Goal: Contribute content

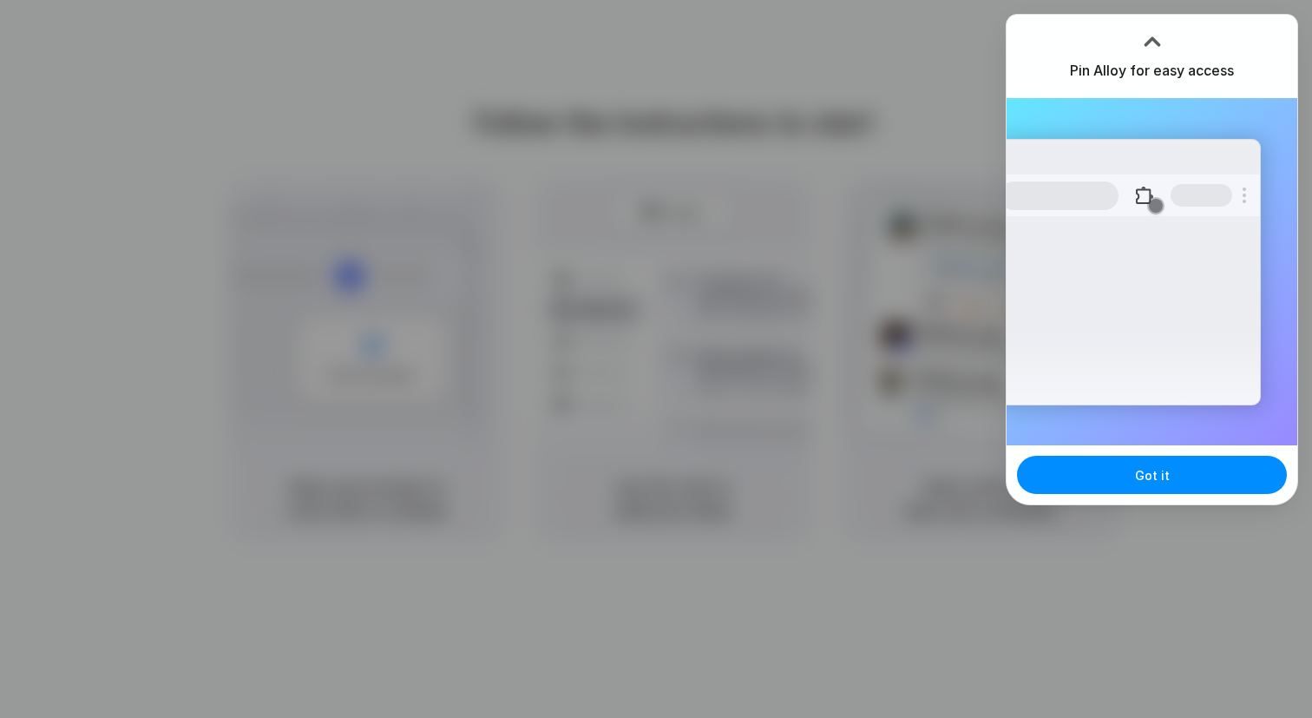
click at [849, 144] on div at bounding box center [656, 359] width 1312 height 718
click at [1089, 464] on button "Got it" at bounding box center [1152, 474] width 270 height 38
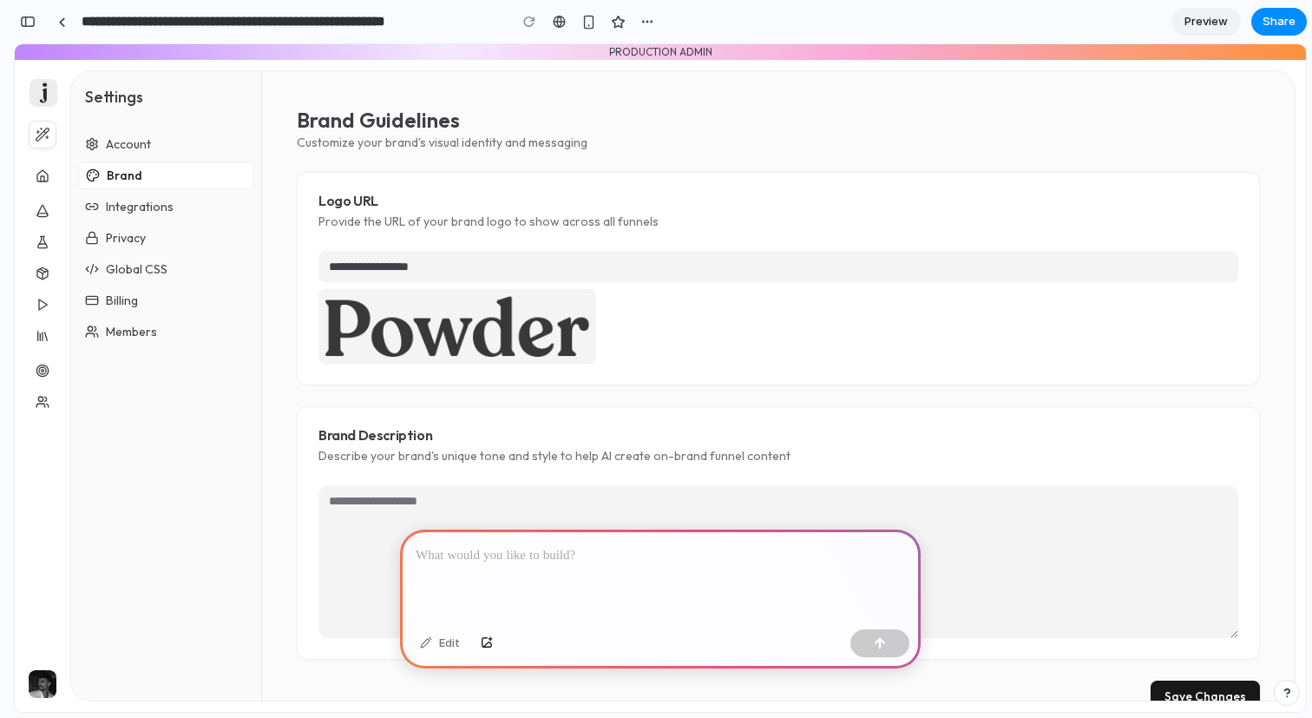
scroll to position [8, 0]
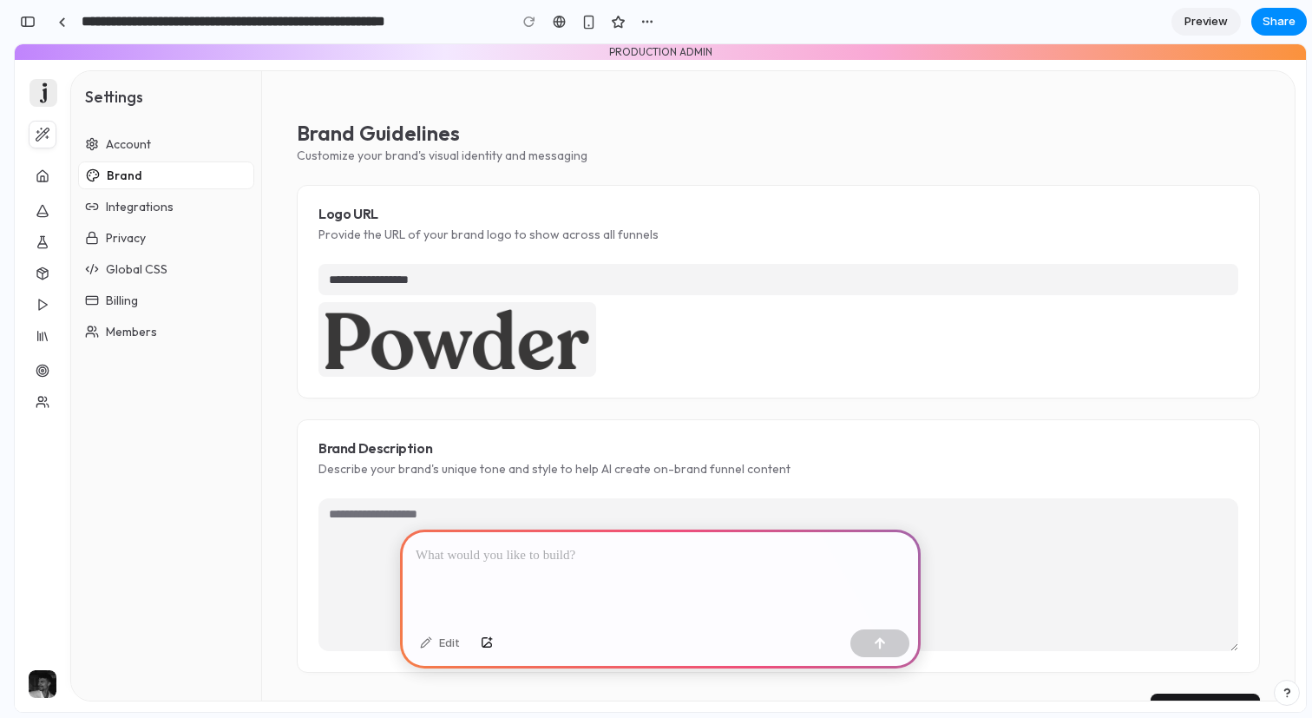
click at [505, 552] on p at bounding box center [660, 555] width 489 height 21
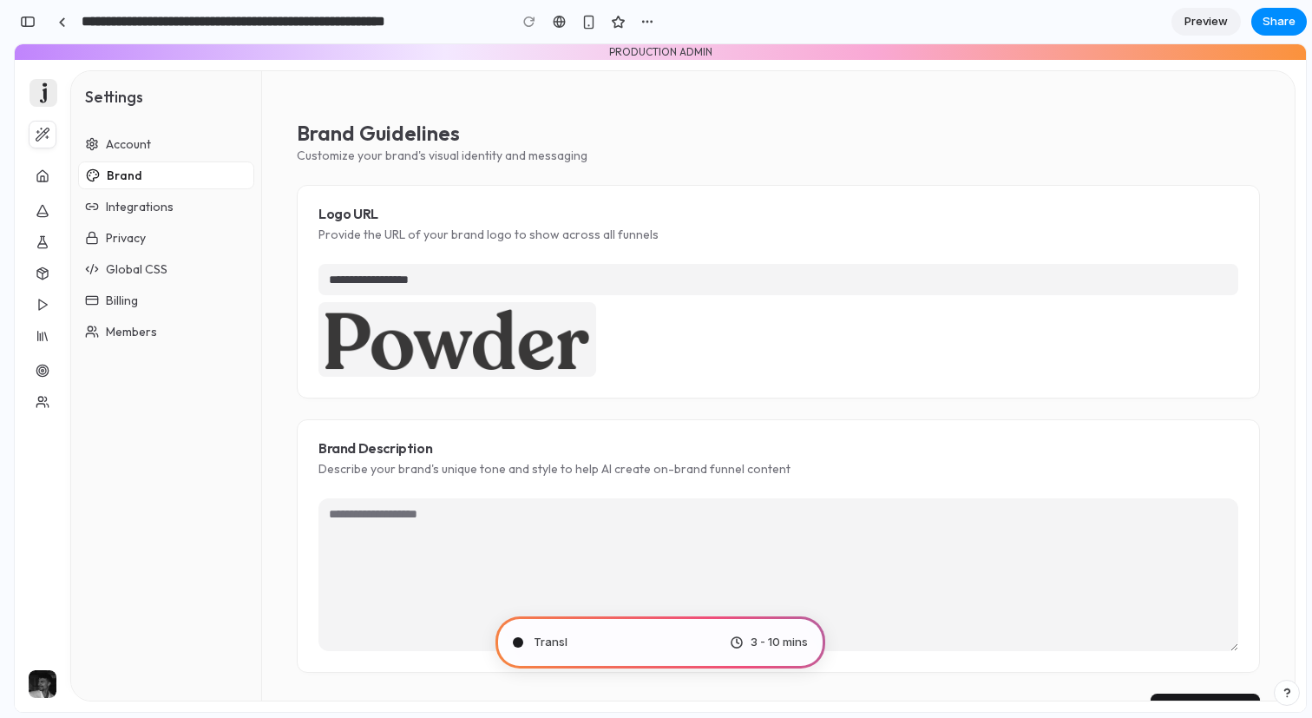
scroll to position [53, 0]
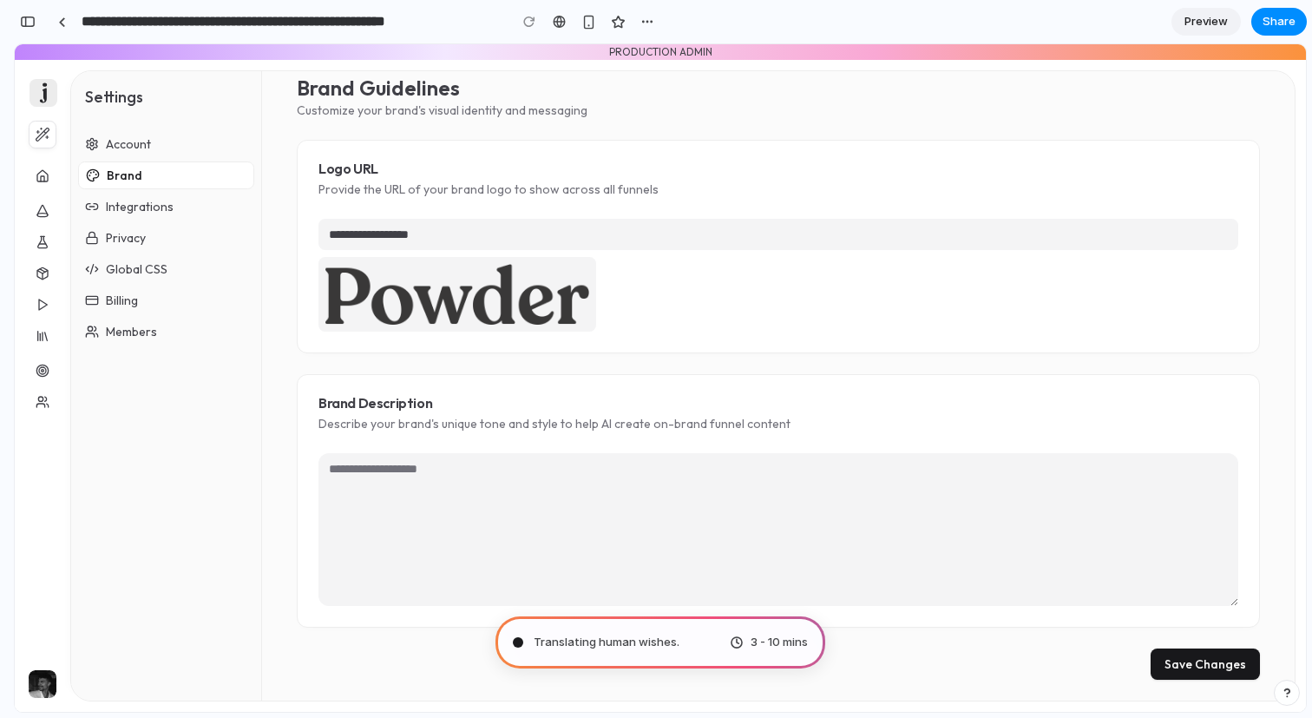
click at [779, 646] on span "3 - 10 mins" at bounding box center [778, 641] width 57 height 17
click at [26, 23] on div "button" at bounding box center [28, 22] width 16 height 12
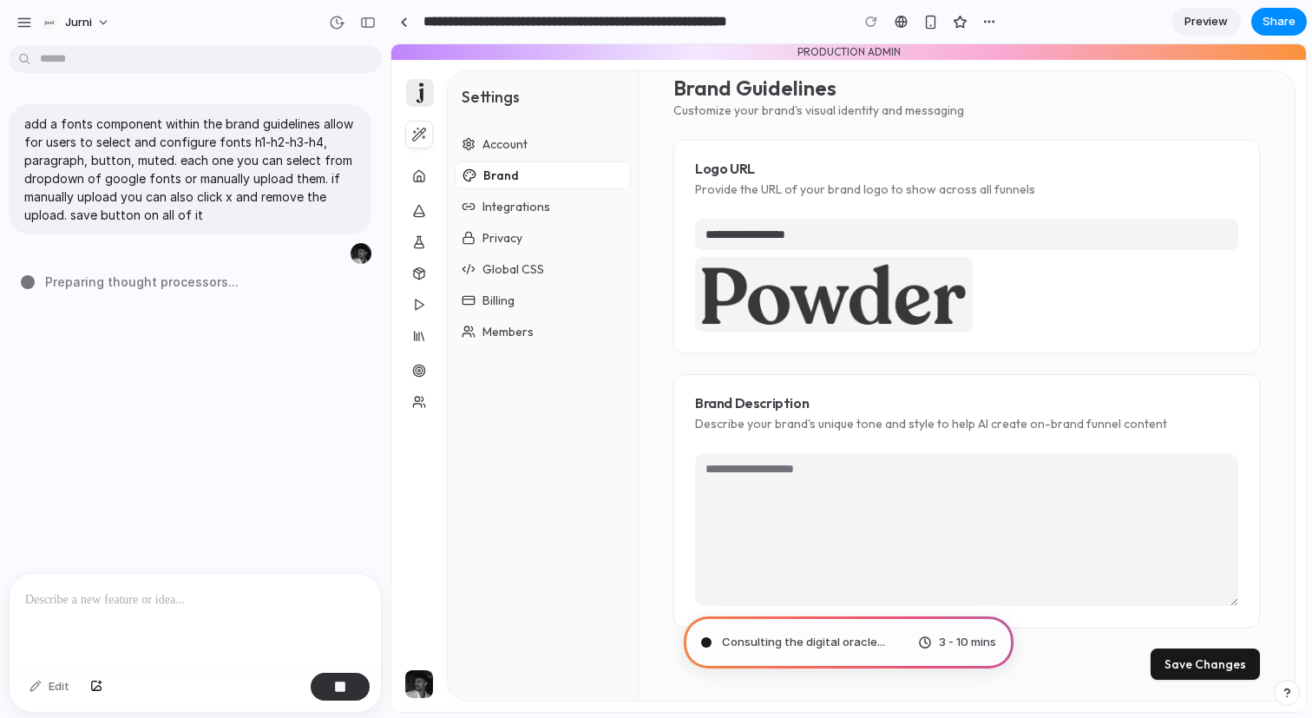
click at [93, 604] on p at bounding box center [195, 599] width 340 height 21
click at [103, 26] on button "Jurni" at bounding box center [76, 23] width 85 height 28
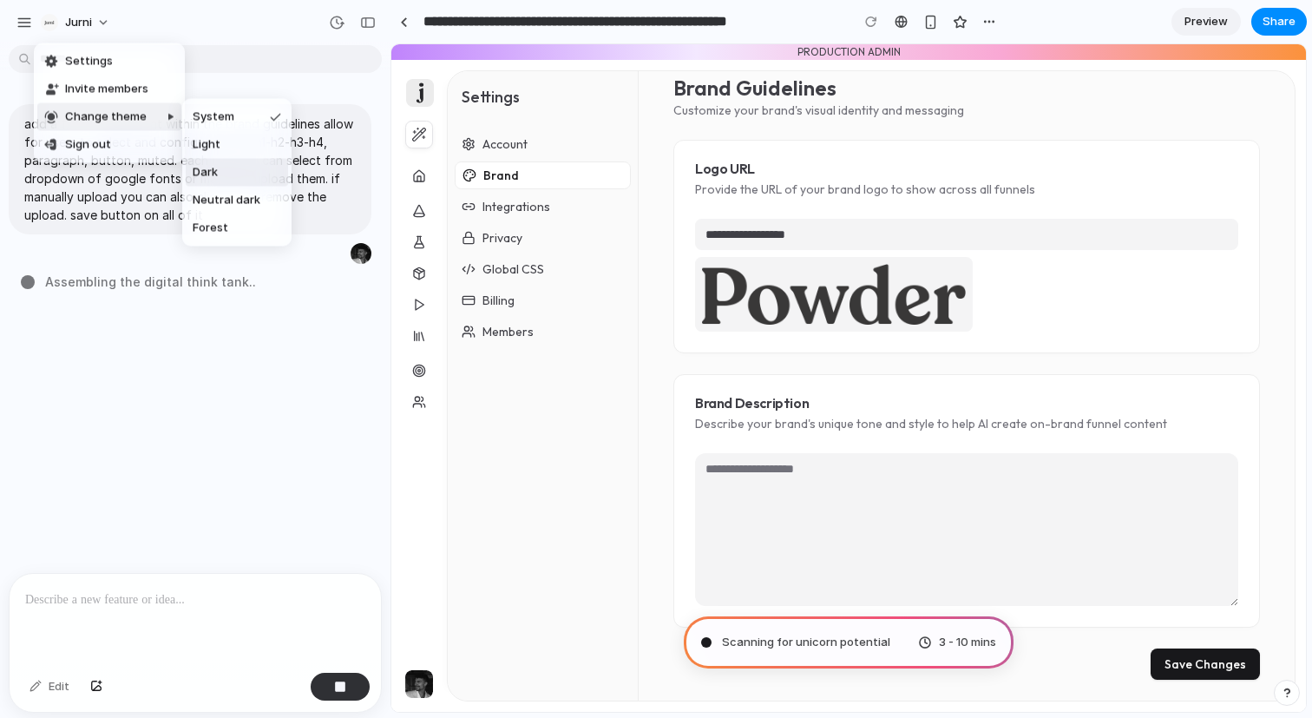
click at [207, 161] on li "Dark" at bounding box center [237, 173] width 102 height 28
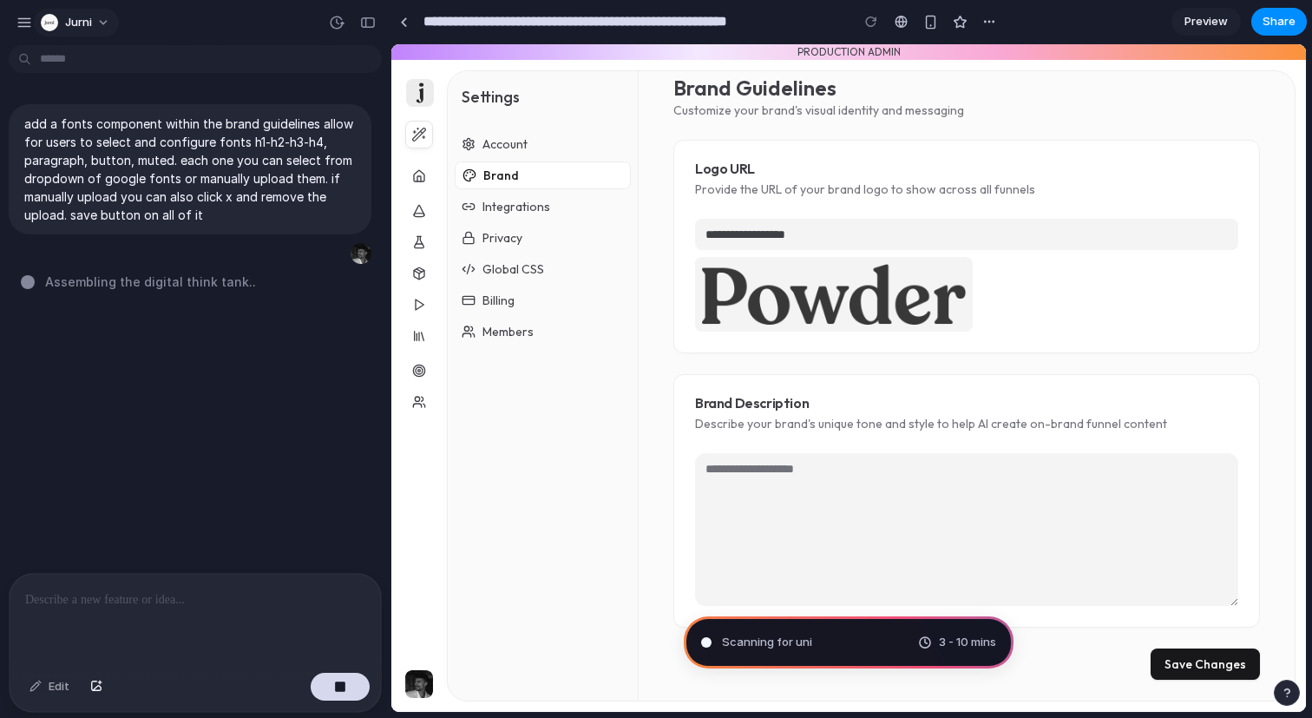
click at [108, 14] on button "Jurni" at bounding box center [76, 23] width 85 height 28
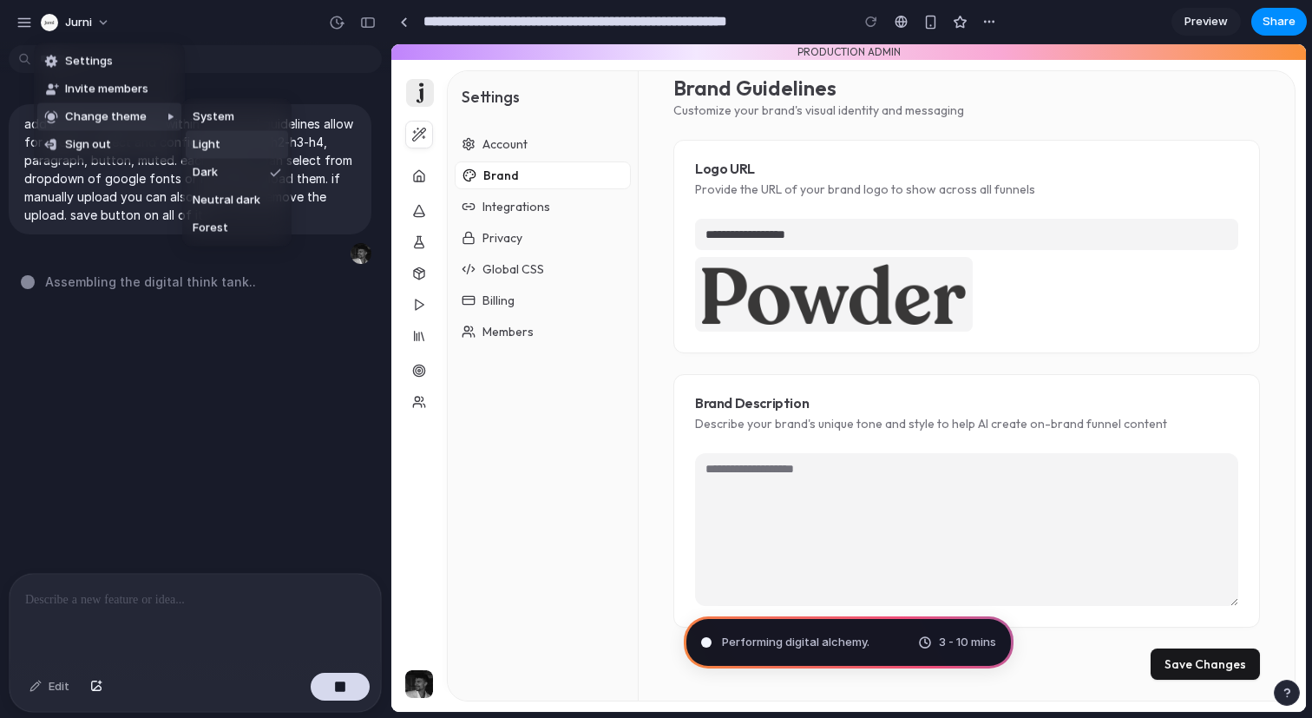
click at [259, 147] on li "Light" at bounding box center [237, 145] width 102 height 28
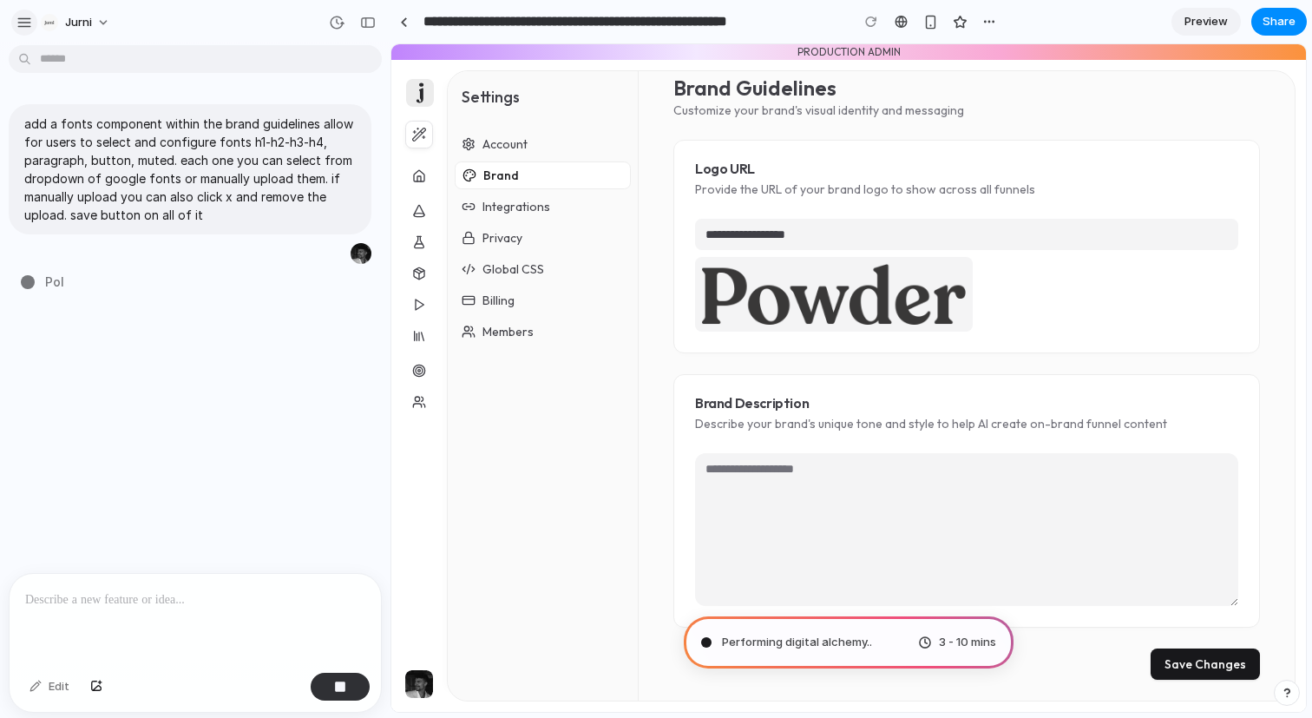
click at [29, 16] on div "button" at bounding box center [24, 23] width 16 height 16
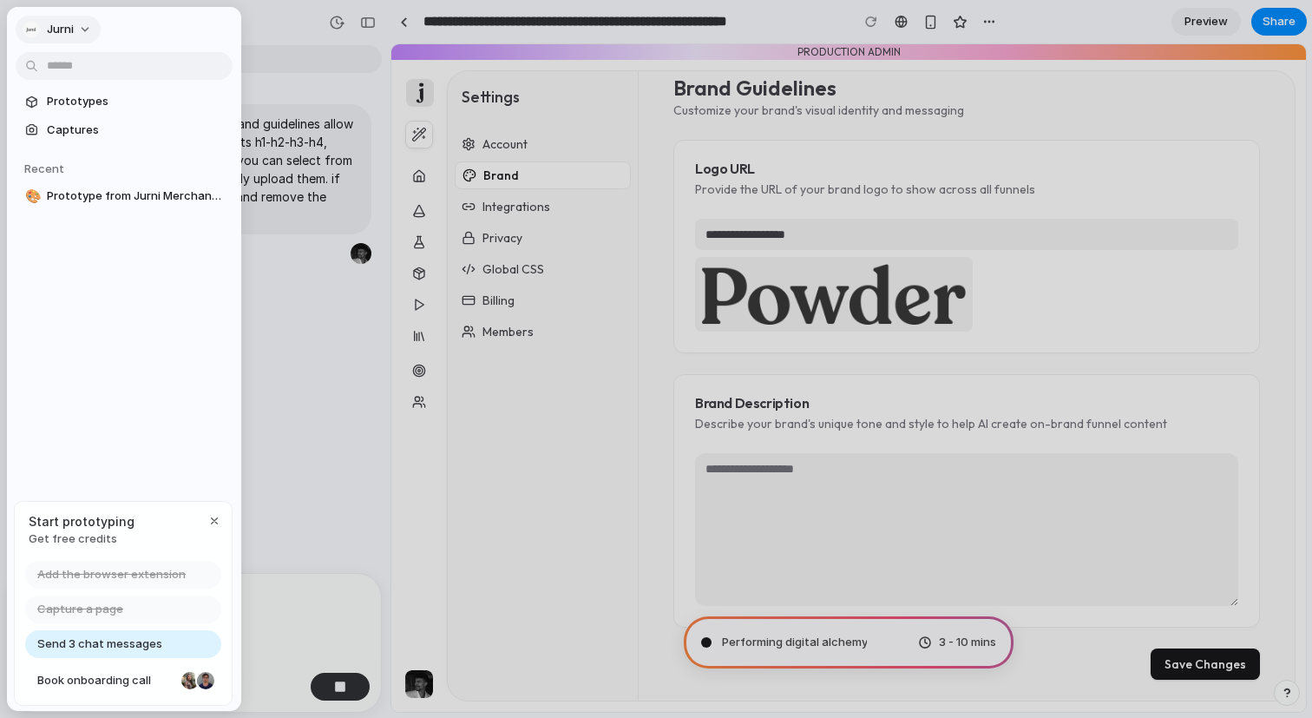
type input "**********"
